Goal: Information Seeking & Learning: Learn about a topic

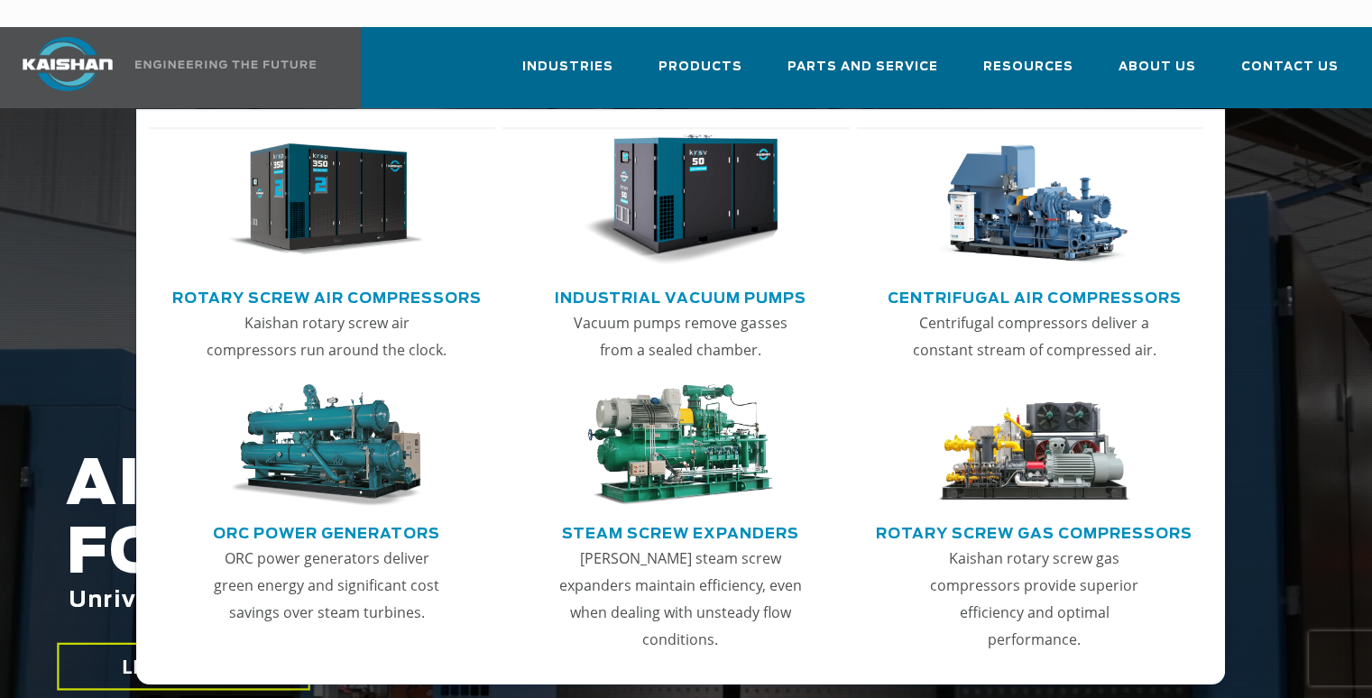
click at [329, 192] on img "Main menu" at bounding box center [326, 200] width 196 height 132
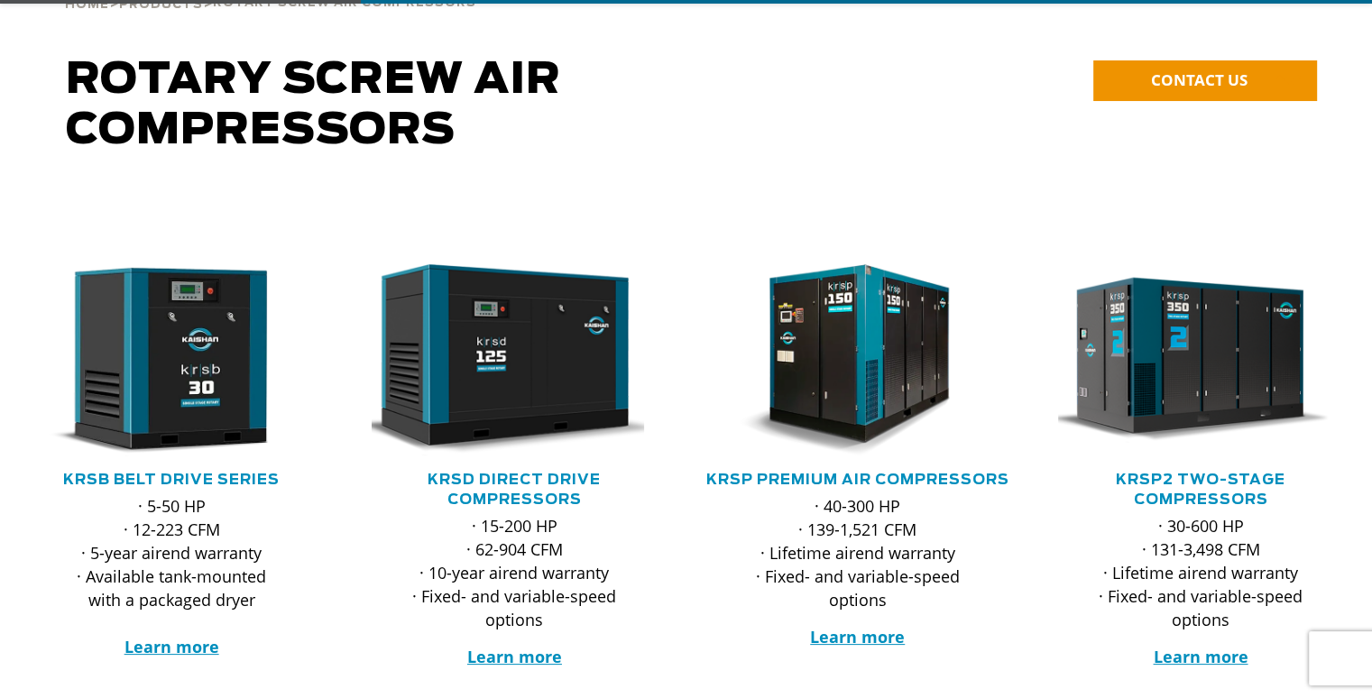
scroll to position [180, 0]
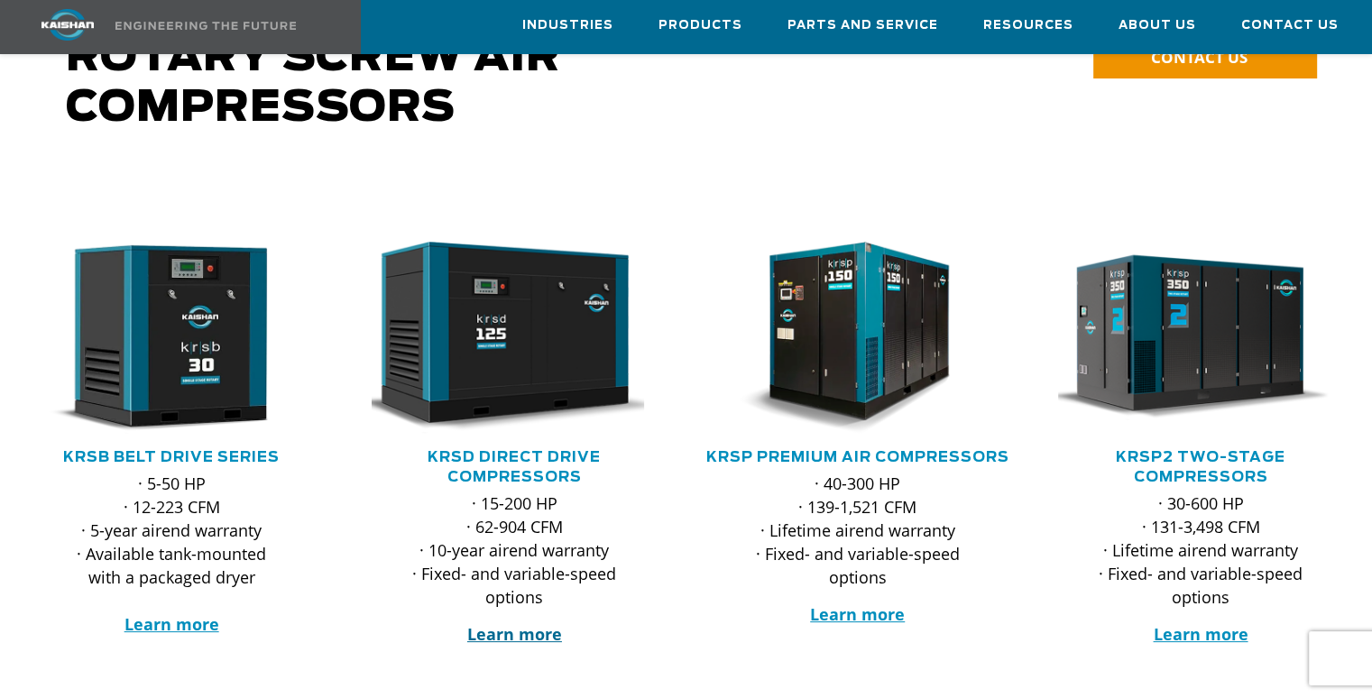
click at [491, 623] on strong "Learn more" at bounding box center [514, 634] width 95 height 22
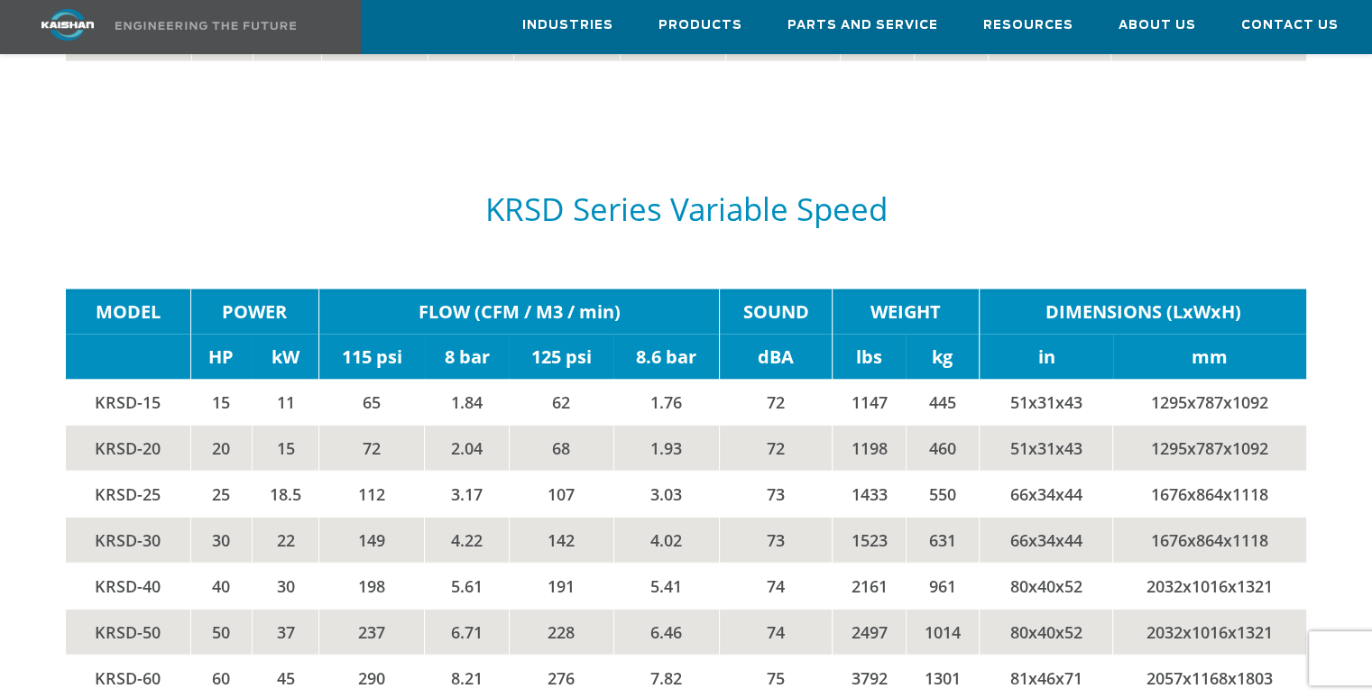
scroll to position [3609, 0]
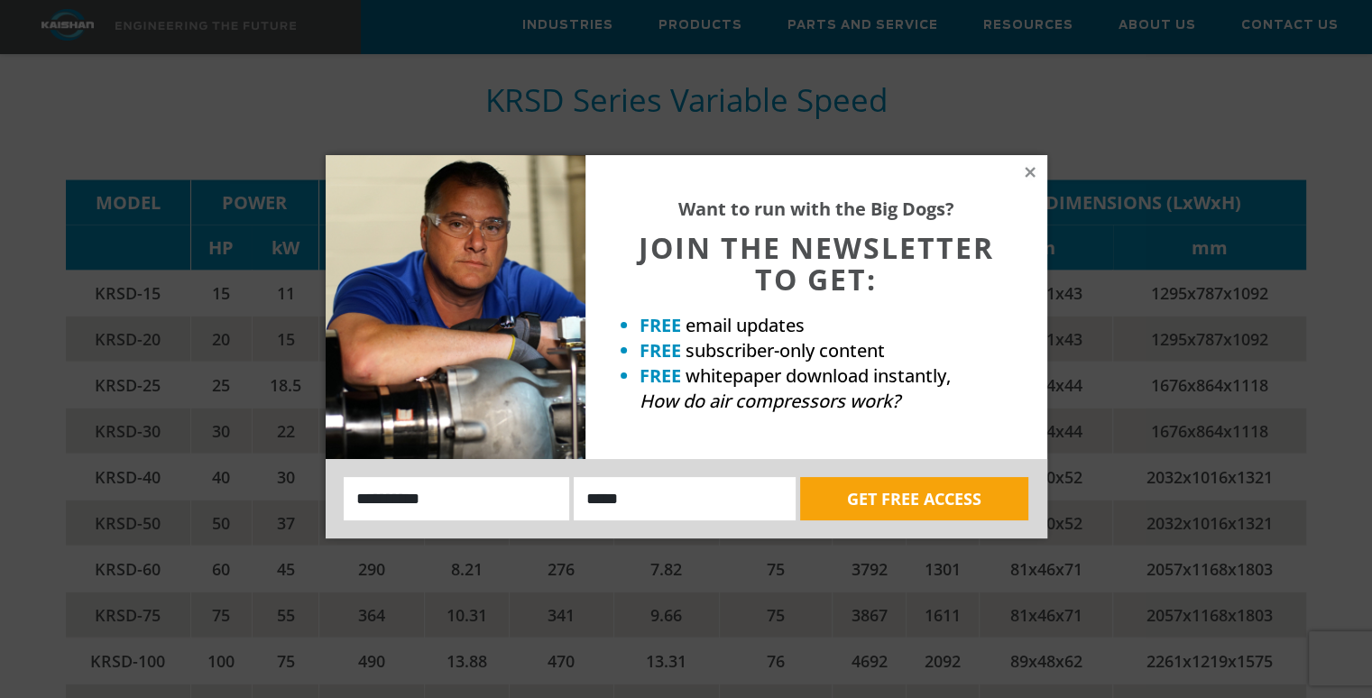
click at [230, 69] on div "Want to run with the Big Dogs? JOIN THE NEWSLETTER TO GET: FREE email updates F…" at bounding box center [686, 349] width 1372 height 698
